Goal: Task Accomplishment & Management: Use online tool/utility

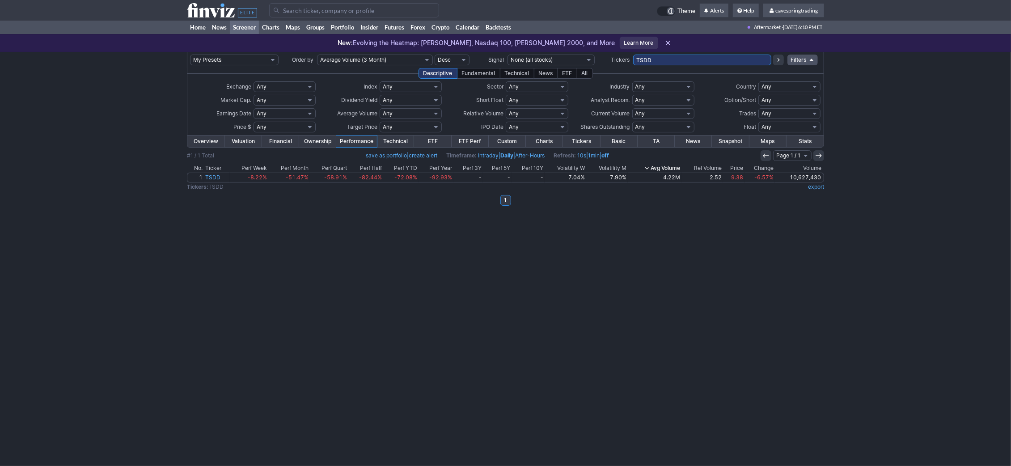
click at [688, 61] on input "TSDD" at bounding box center [702, 60] width 138 height 11
type input "IUSB,ASHR,SCHG,VTEB,SCHX,ET,SPLB,SCHF,FXI,PGX,SCHZ,VEA,T,KEY,GRNY,SCHA,MUB,EWG,…"
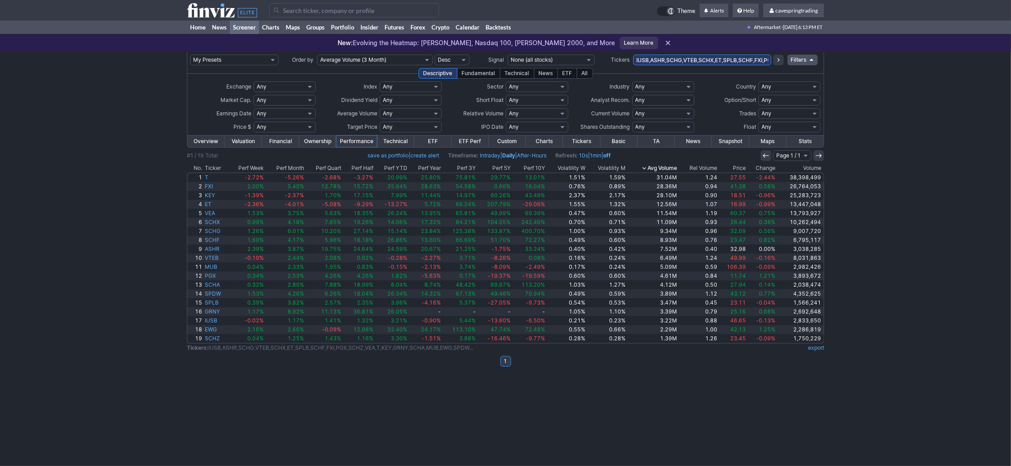
click at [219, 169] on th "Ticker" at bounding box center [215, 168] width 25 height 9
